Goal: Information Seeking & Learning: Understand process/instructions

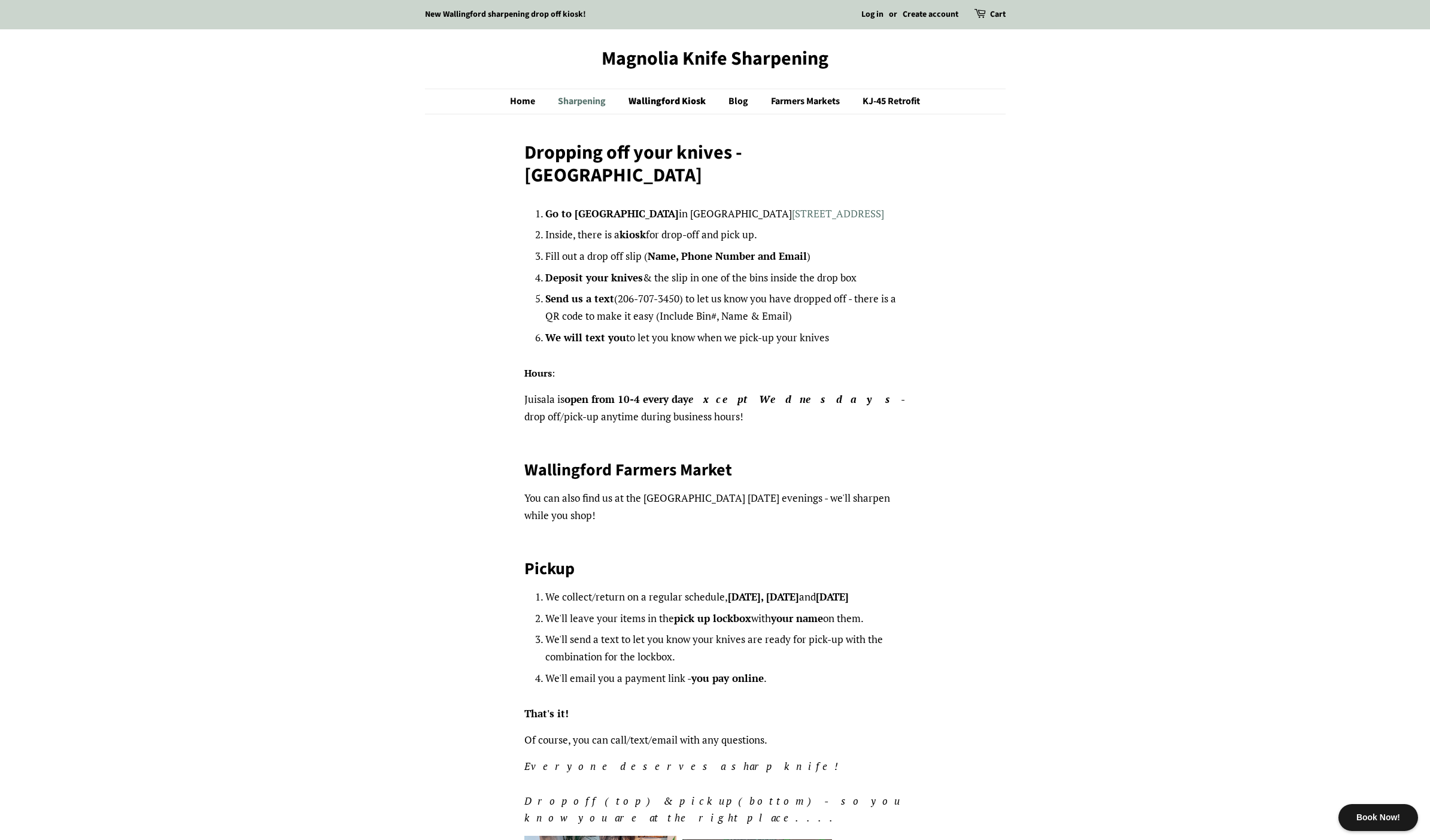
click at [565, 103] on link "Sharpening" at bounding box center [584, 101] width 69 height 25
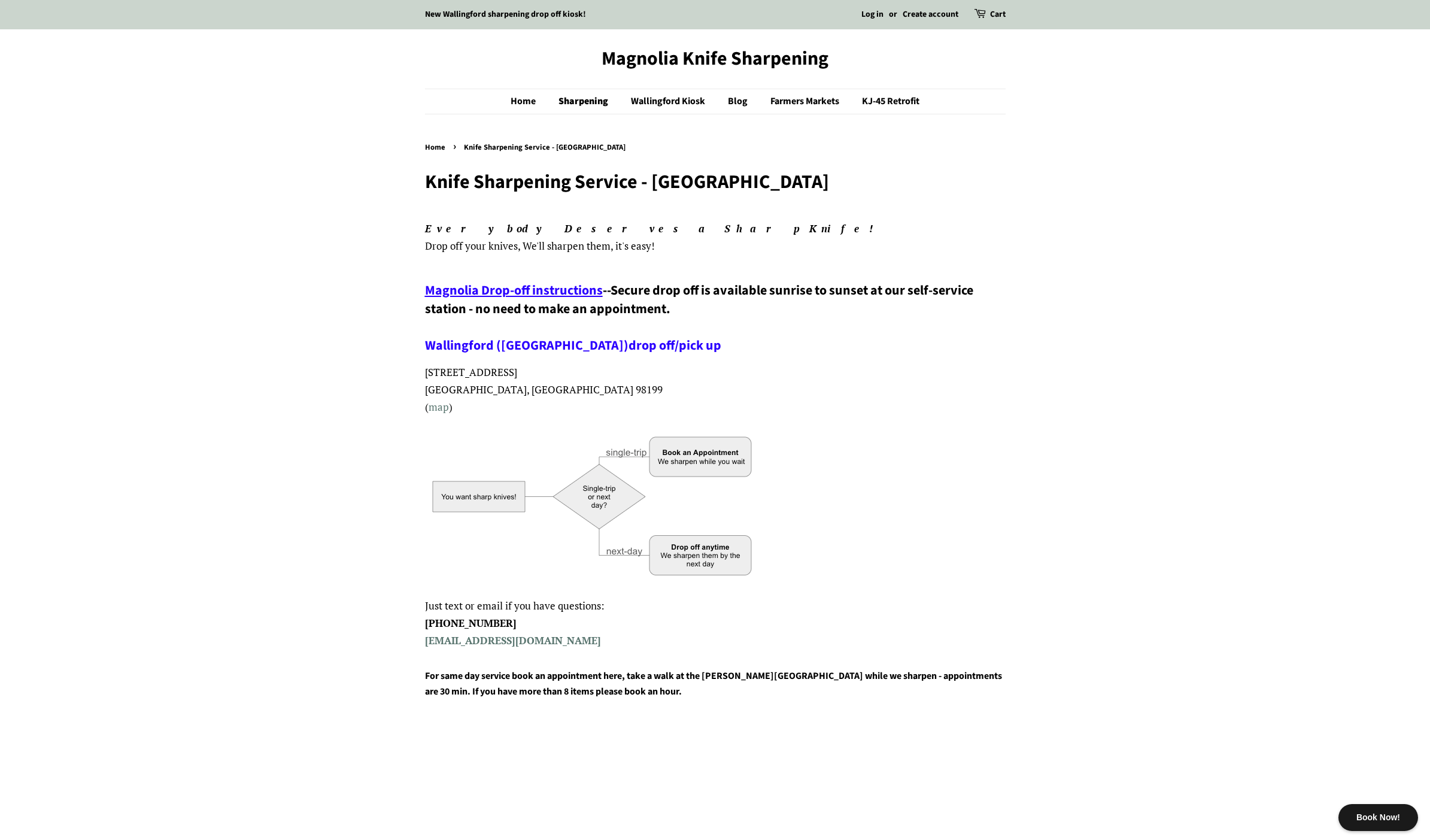
click at [539, 293] on span "Magnolia Drop-off instructions" at bounding box center [514, 290] width 178 height 19
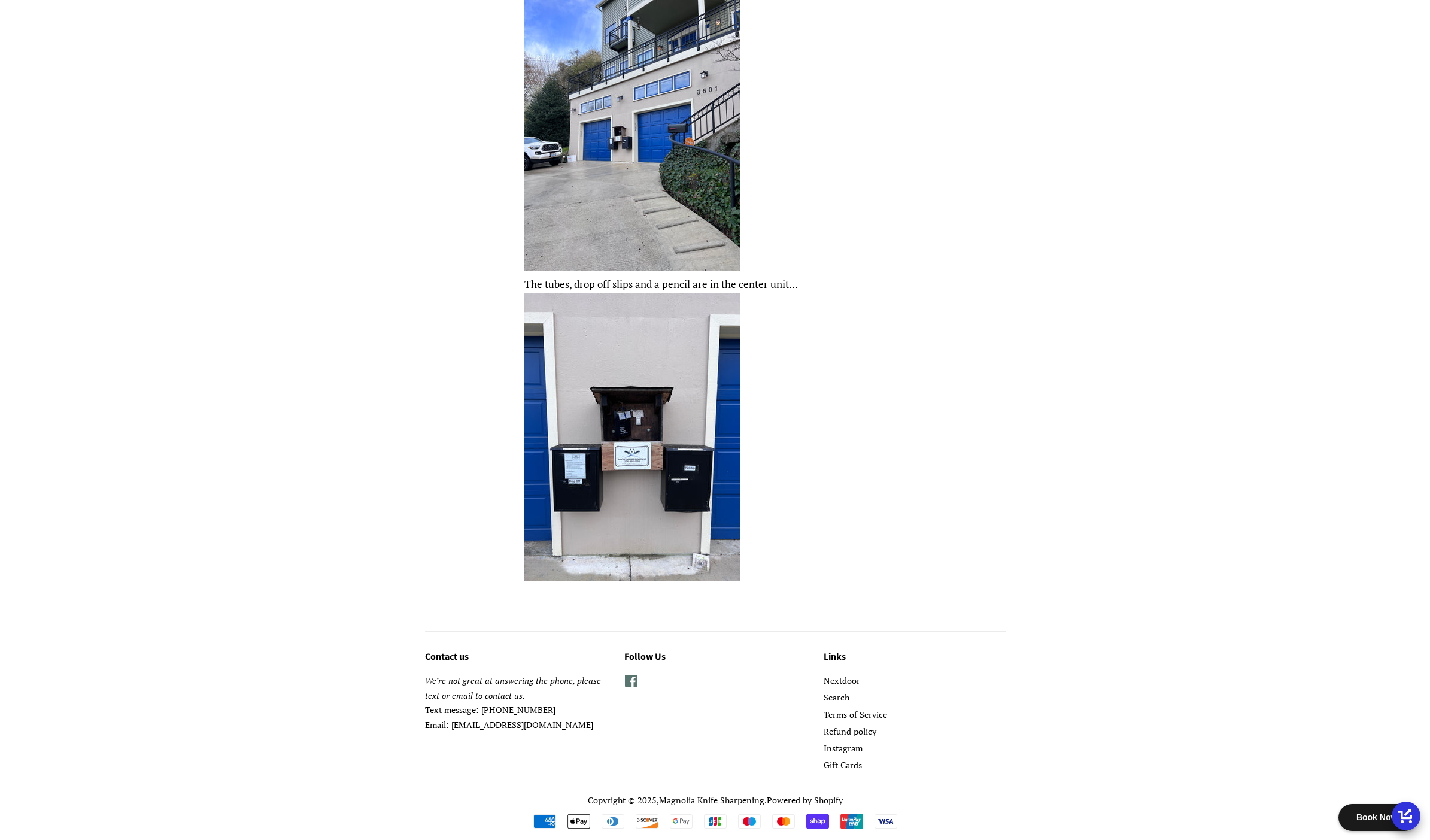
scroll to position [741, 0]
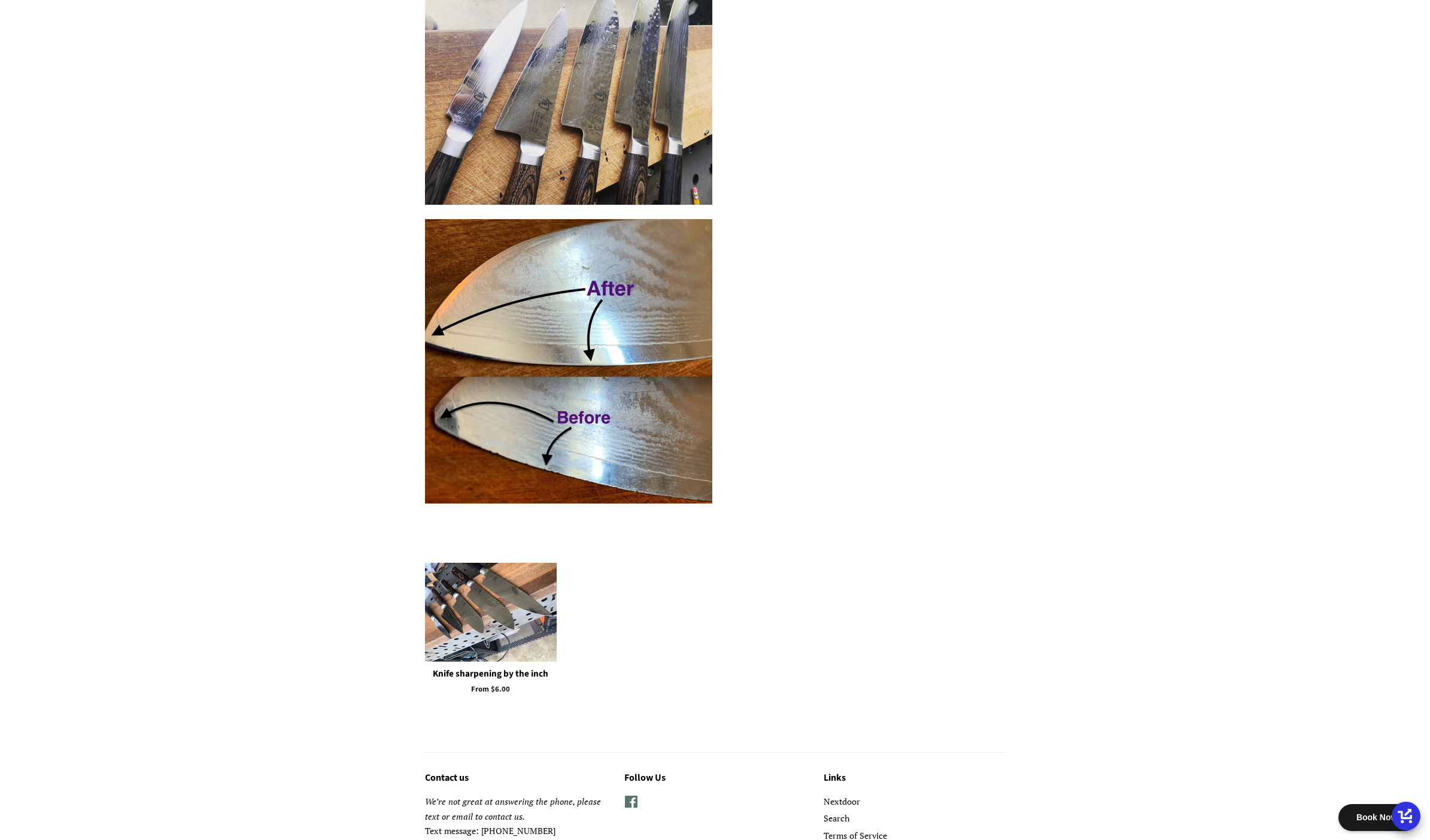
scroll to position [1847, 0]
